Goal: Task Accomplishment & Management: Use online tool/utility

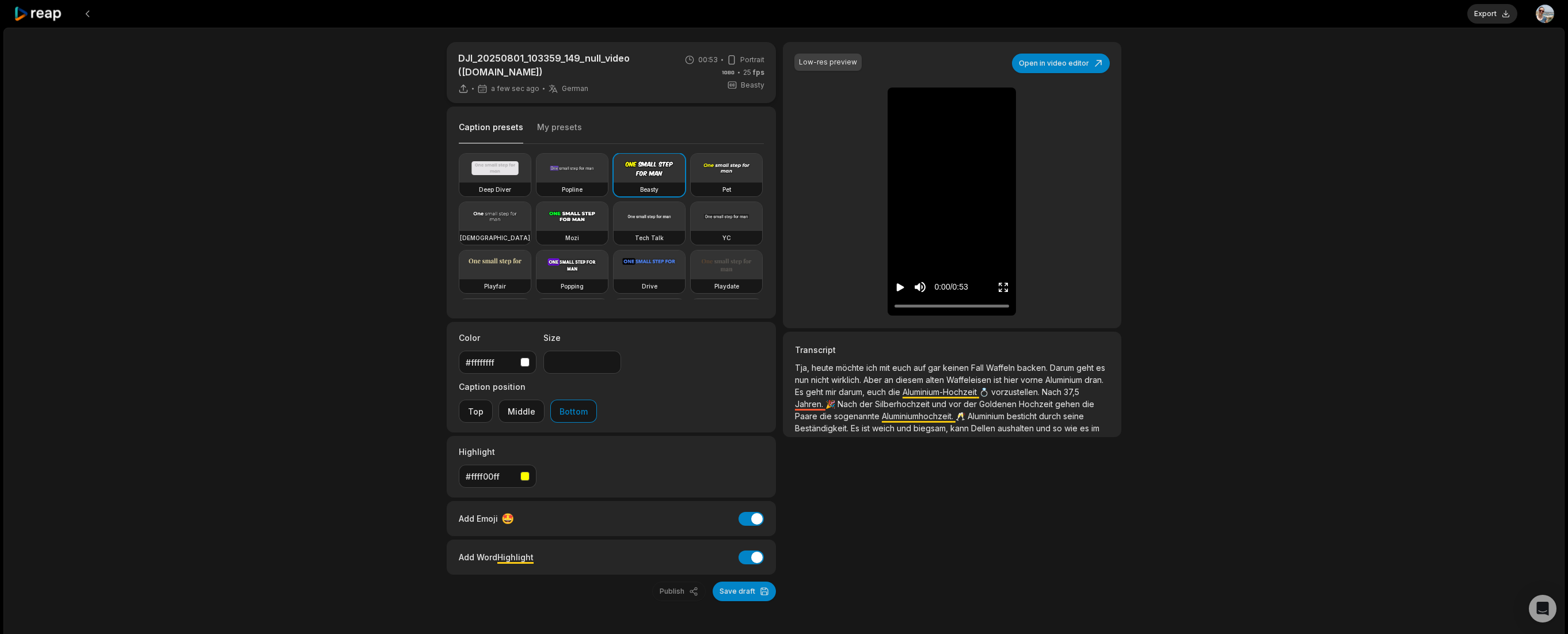
click at [882, 368] on span "mit" at bounding box center [886, 368] width 13 height 10
click at [1064, 68] on button "Open in video editor" at bounding box center [1061, 63] width 98 height 19
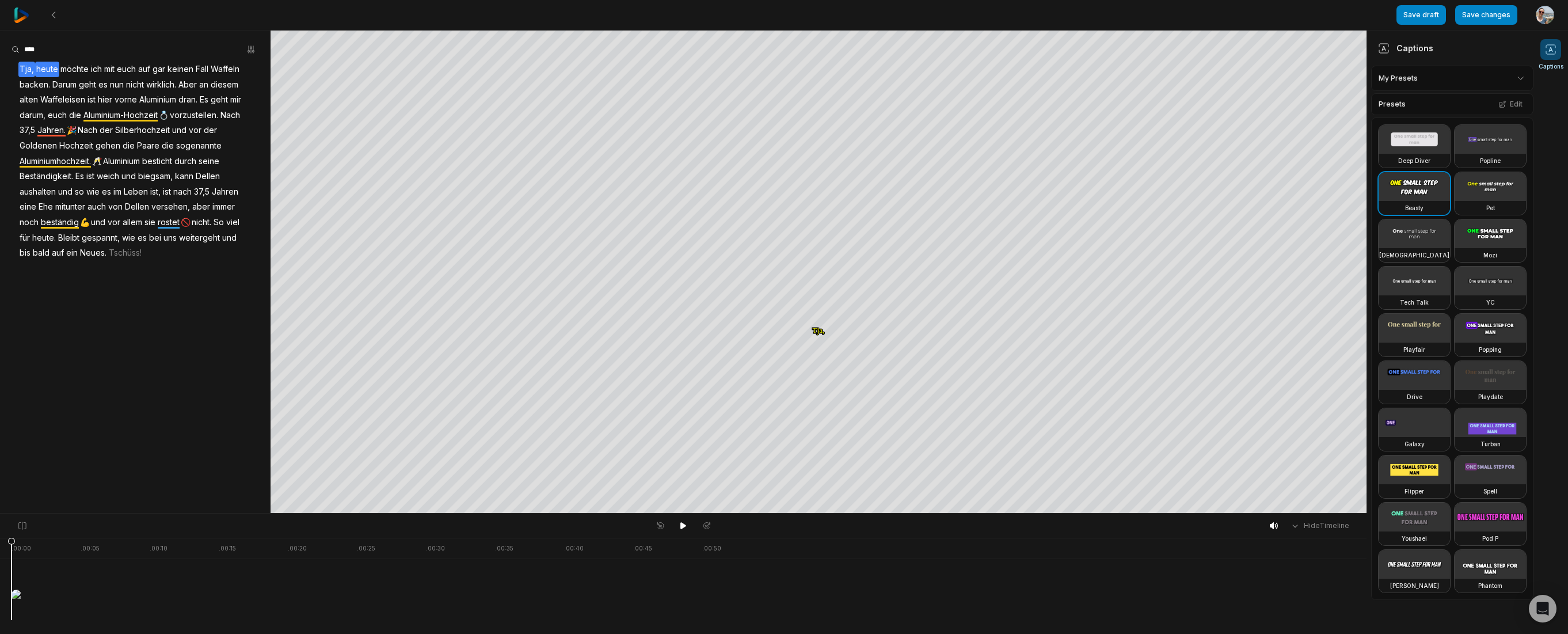
click at [56, 63] on span "heute" at bounding box center [48, 69] width 25 height 16
click at [37, 67] on span "heute" at bounding box center [48, 69] width 25 height 16
click at [39, 86] on button "Correct word" at bounding box center [48, 88] width 78 height 15
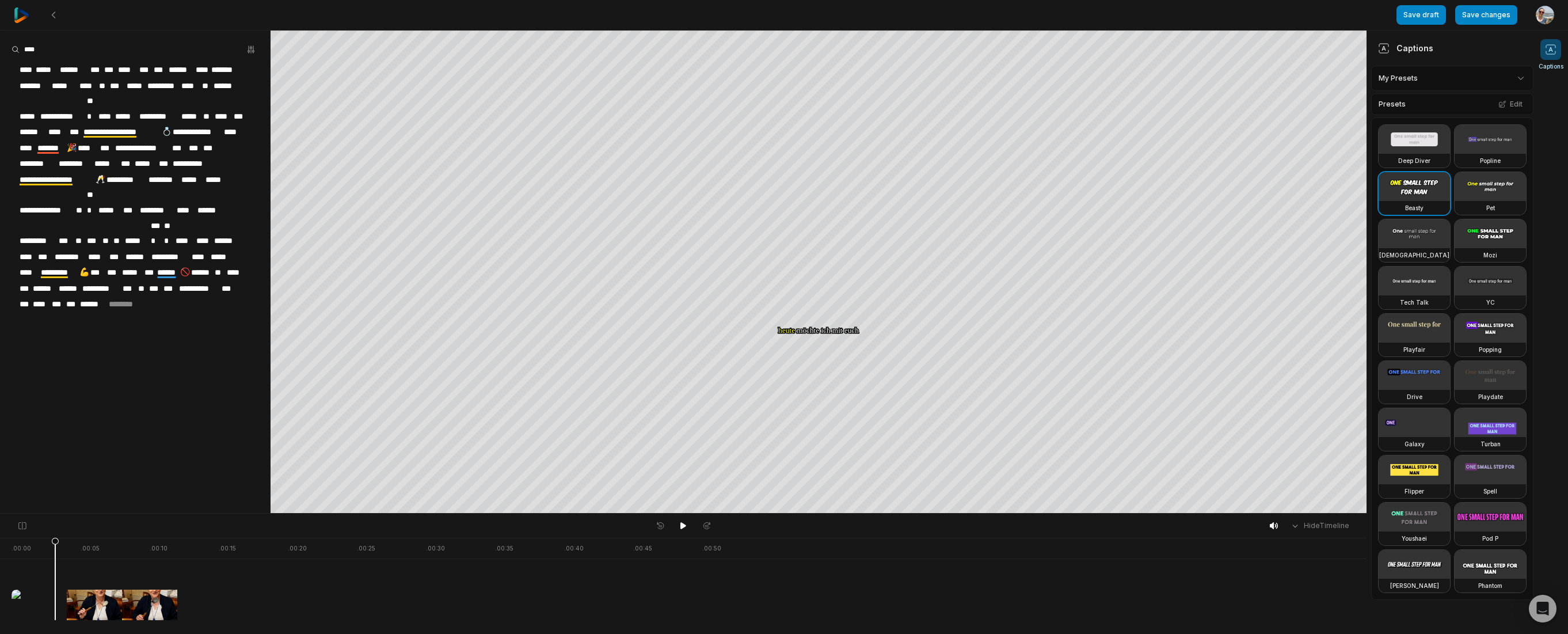
click at [32, 71] on span "****" at bounding box center [27, 70] width 16 height 16
click at [27, 68] on span "*****" at bounding box center [32, 70] width 24 height 16
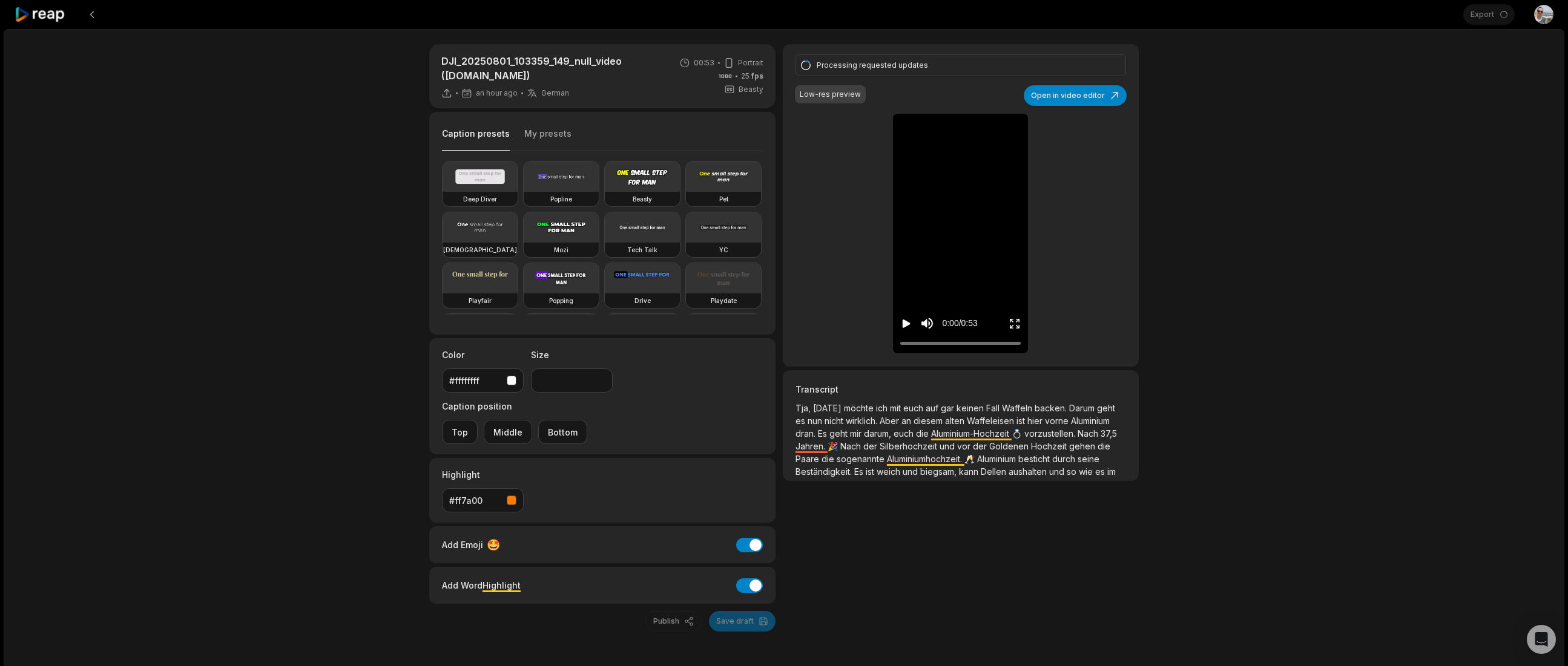
click at [917, 72] on div "Processing requested updates" at bounding box center [961, 65] width 331 height 22
click at [1262, 78] on div "DJI_20250801_103359_149_null_video ([DOMAIN_NAME]) an hour ago German de 00:53 …" at bounding box center [784, 361] width 1561 height 665
click at [1499, 20] on div "Export Open user menu" at bounding box center [1508, 14] width 90 height 29
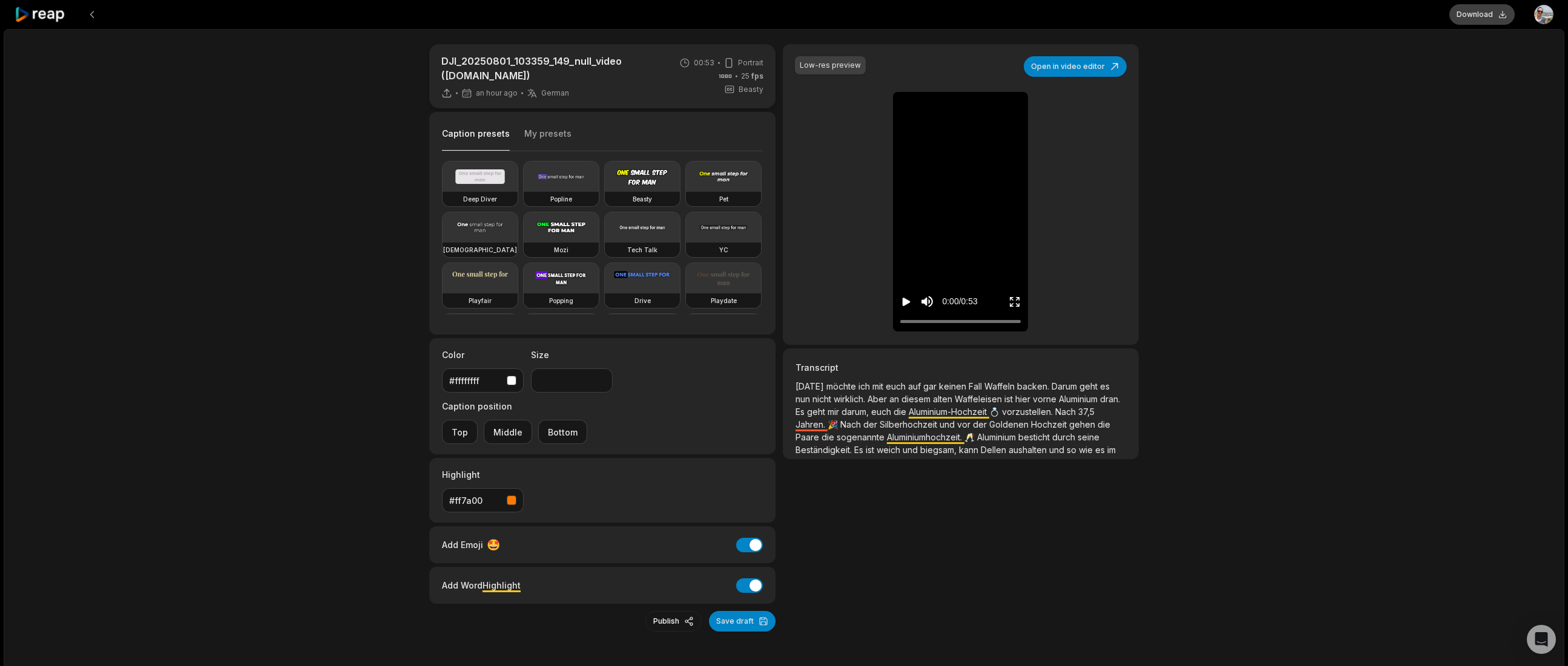
click at [1483, 17] on button "Download" at bounding box center [1482, 14] width 65 height 20
